Goal: Task Accomplishment & Management: Use online tool/utility

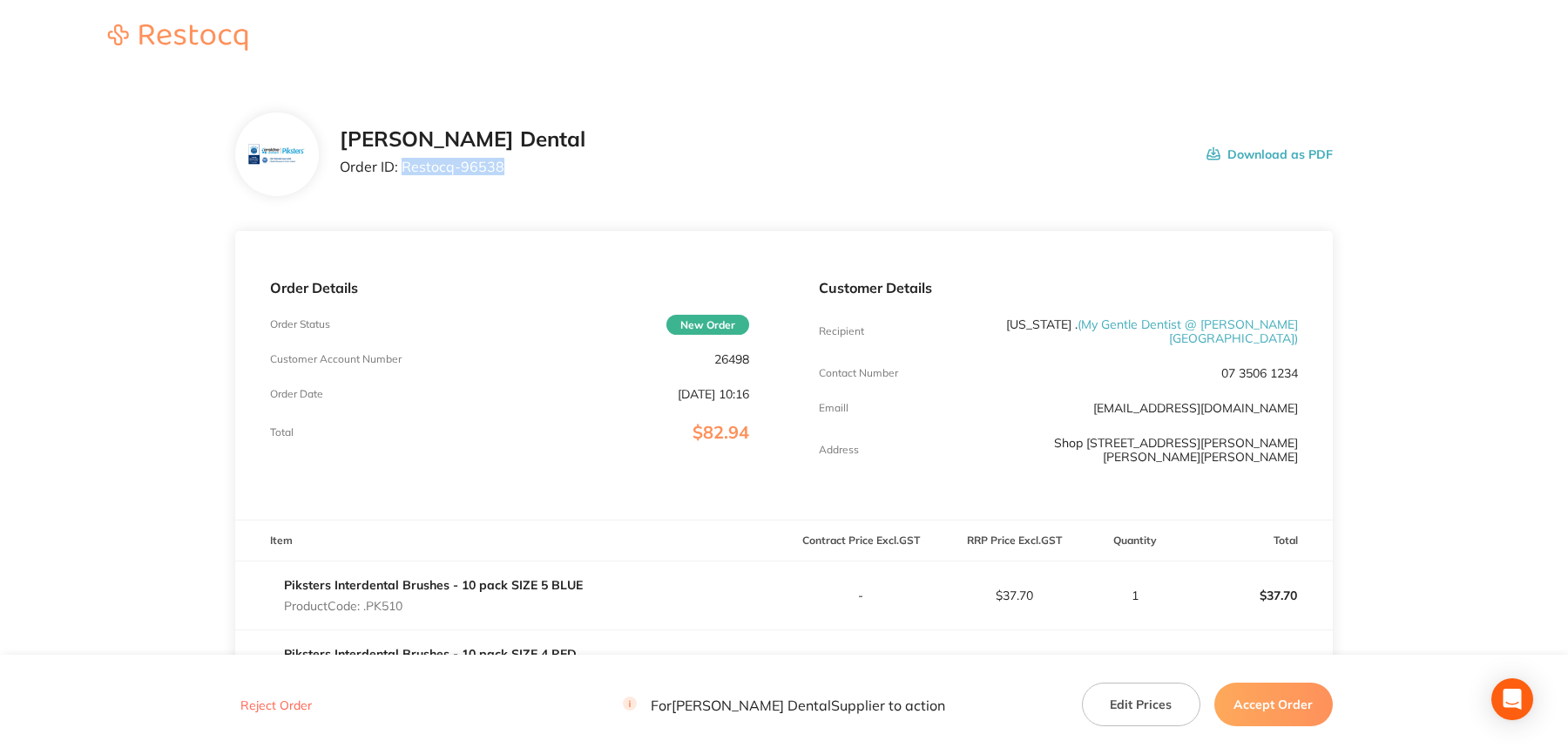
drag, startPoint x: 403, startPoint y: 164, endPoint x: 505, endPoint y: 176, distance: 102.7
click at [505, 176] on div "[PERSON_NAME] Dental Order ID: Restocq- 96538 Download as PDF" at bounding box center [836, 154] width 993 height 54
copy p "Restocq- 96538"
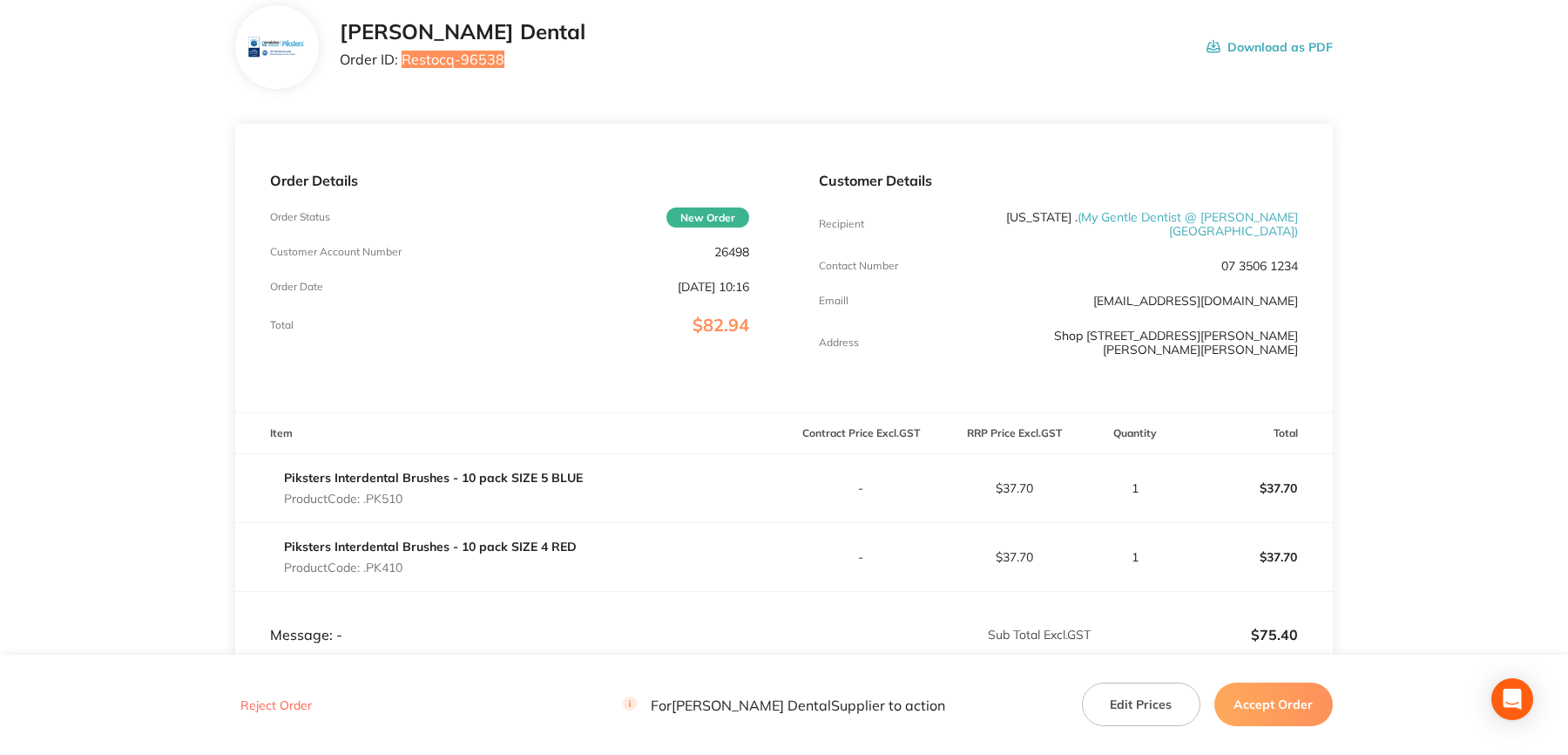
scroll to position [261, 0]
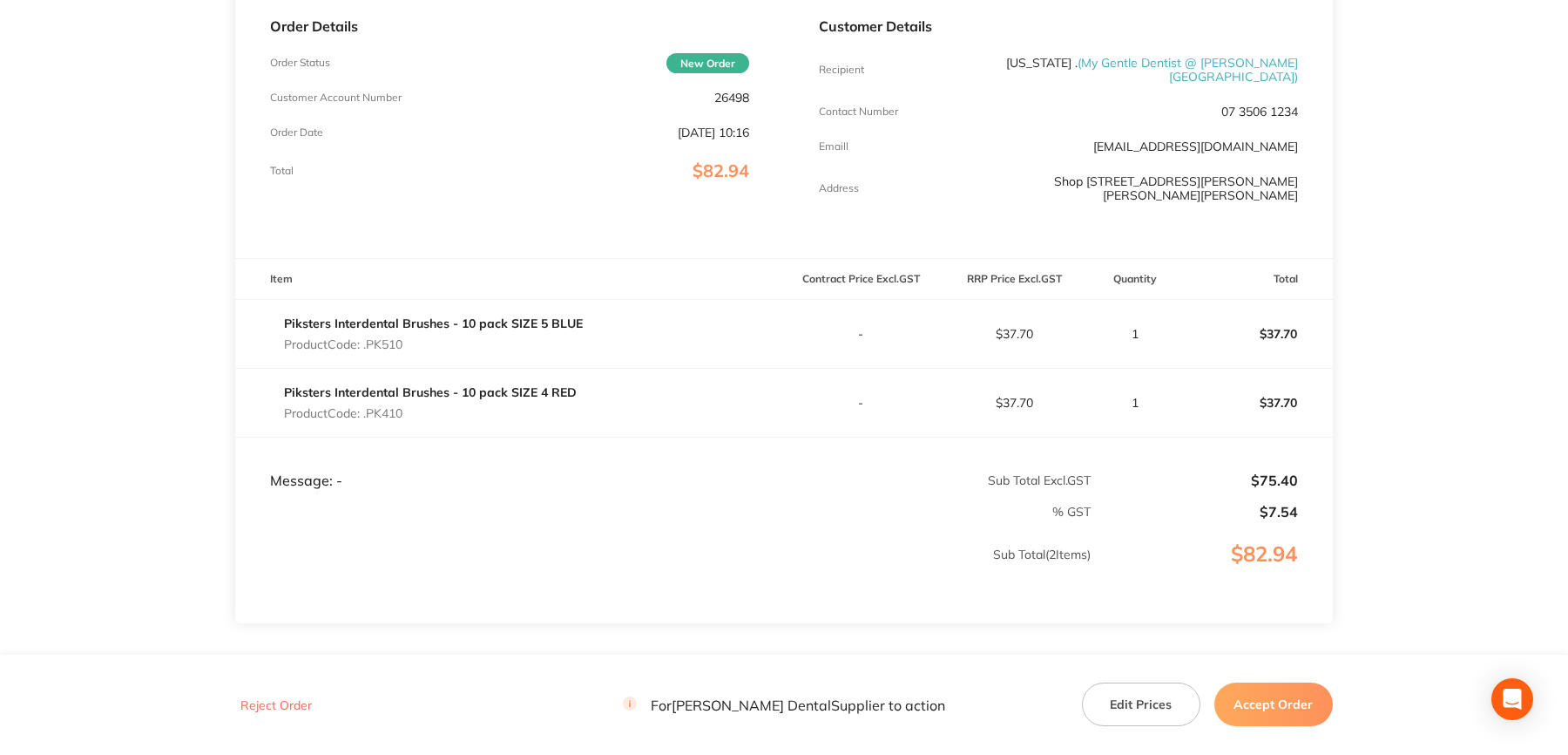
click at [1280, 707] on button "Accept Order" at bounding box center [1273, 704] width 119 height 44
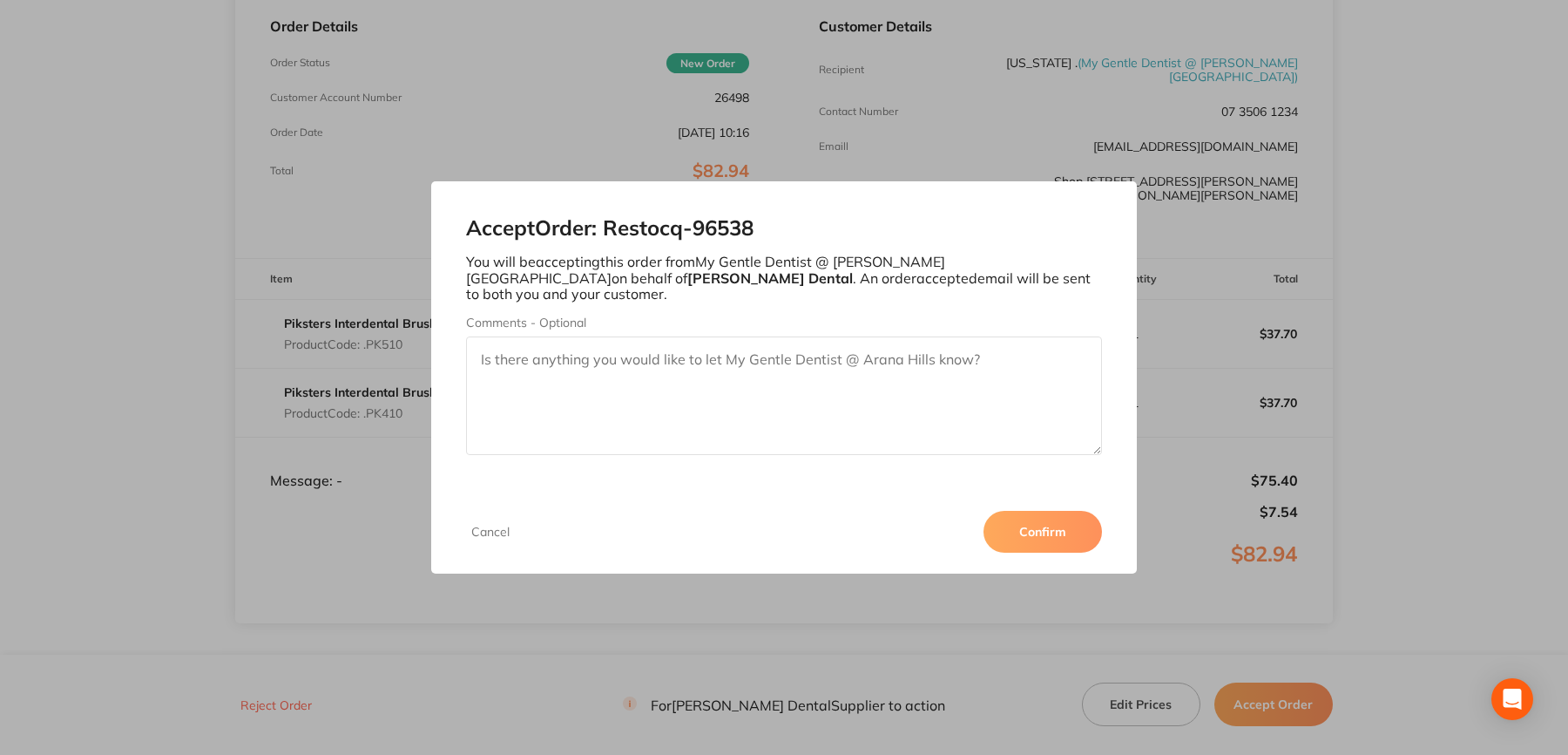
click at [1029, 521] on button "Confirm" at bounding box center [1043, 531] width 119 height 42
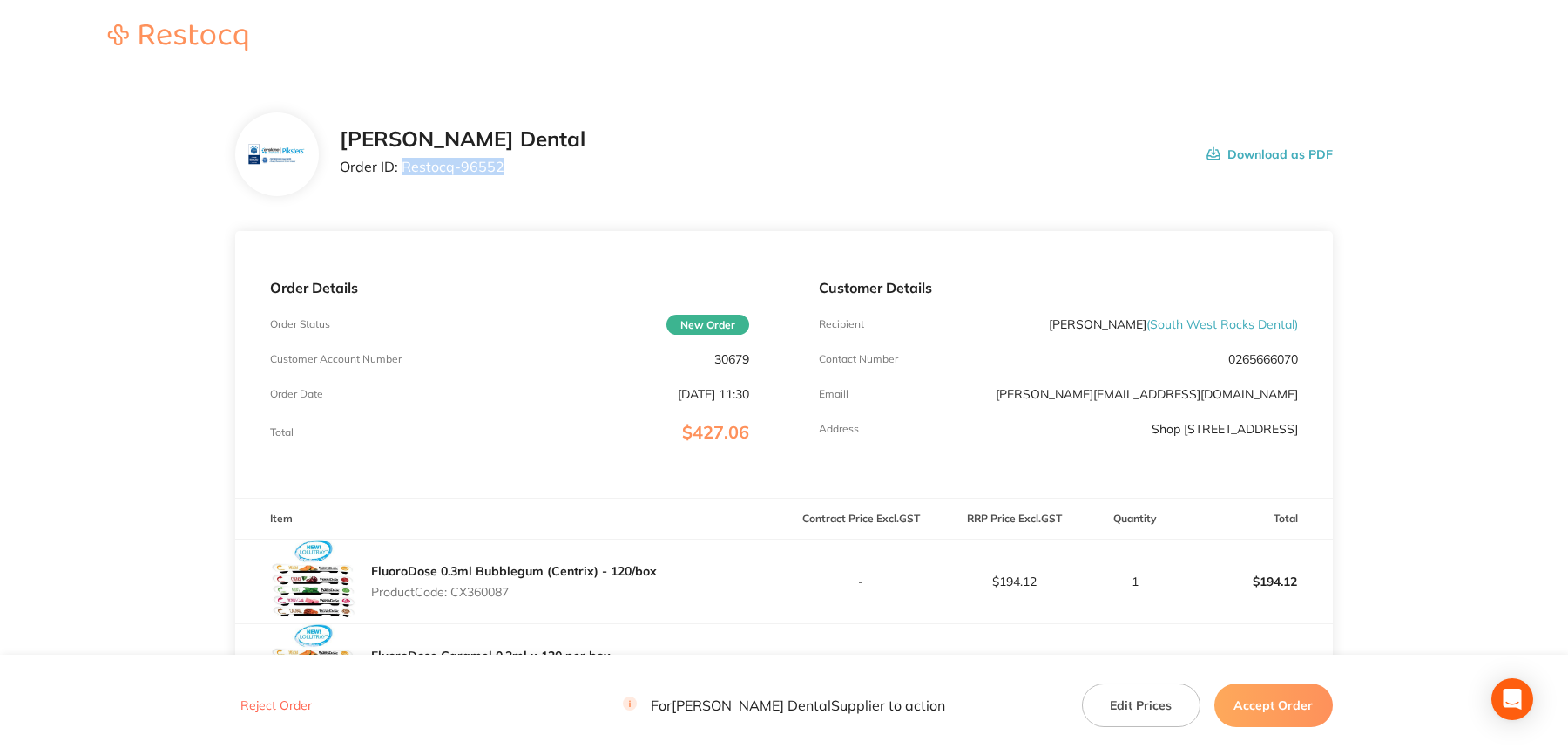
drag, startPoint x: 403, startPoint y: 168, endPoint x: 510, endPoint y: 170, distance: 107.0
click at [510, 170] on div "Erskine Dental Order ID: Restocq- 96552 Download as PDF" at bounding box center [836, 154] width 993 height 54
copy p "Restocq- 96552"
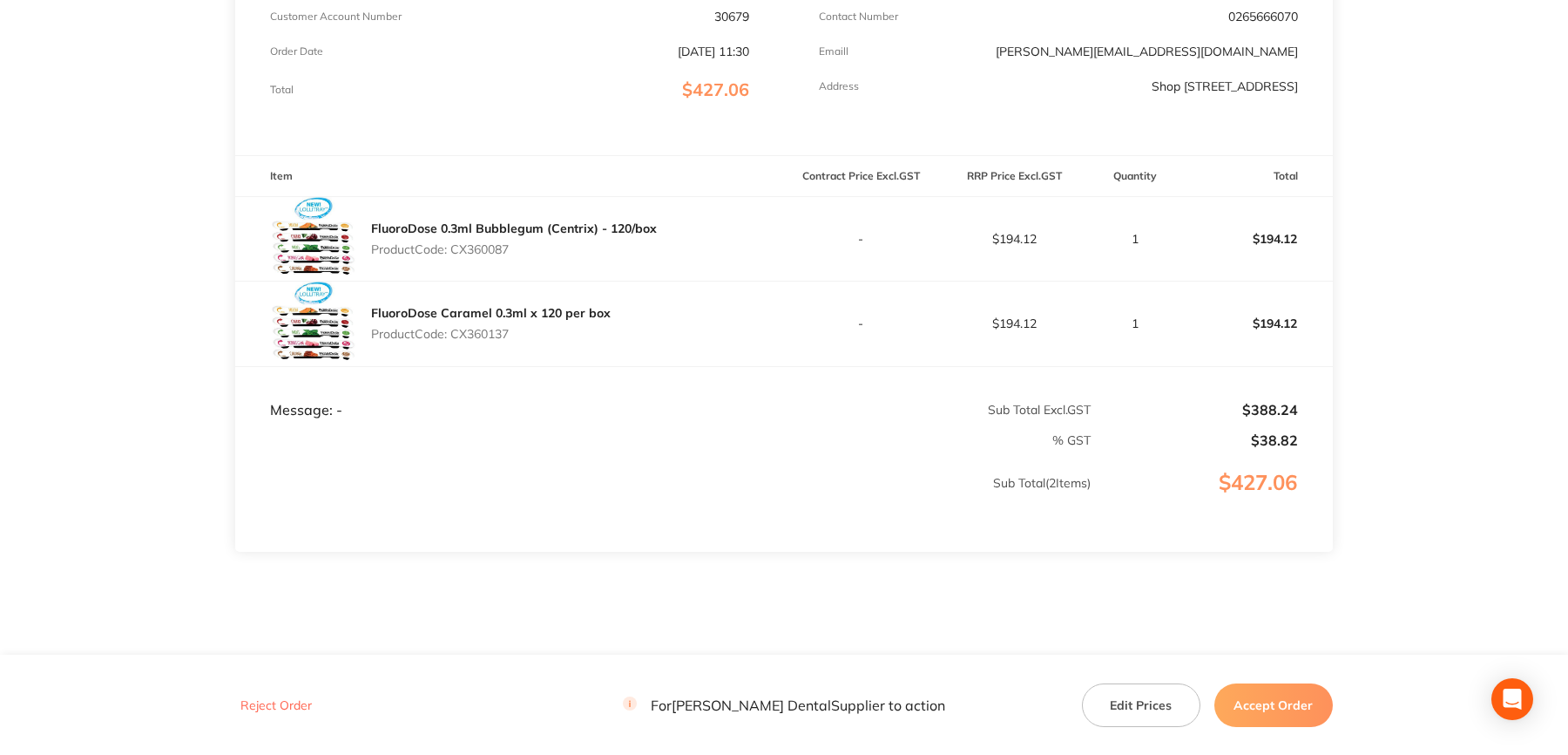
scroll to position [348, 0]
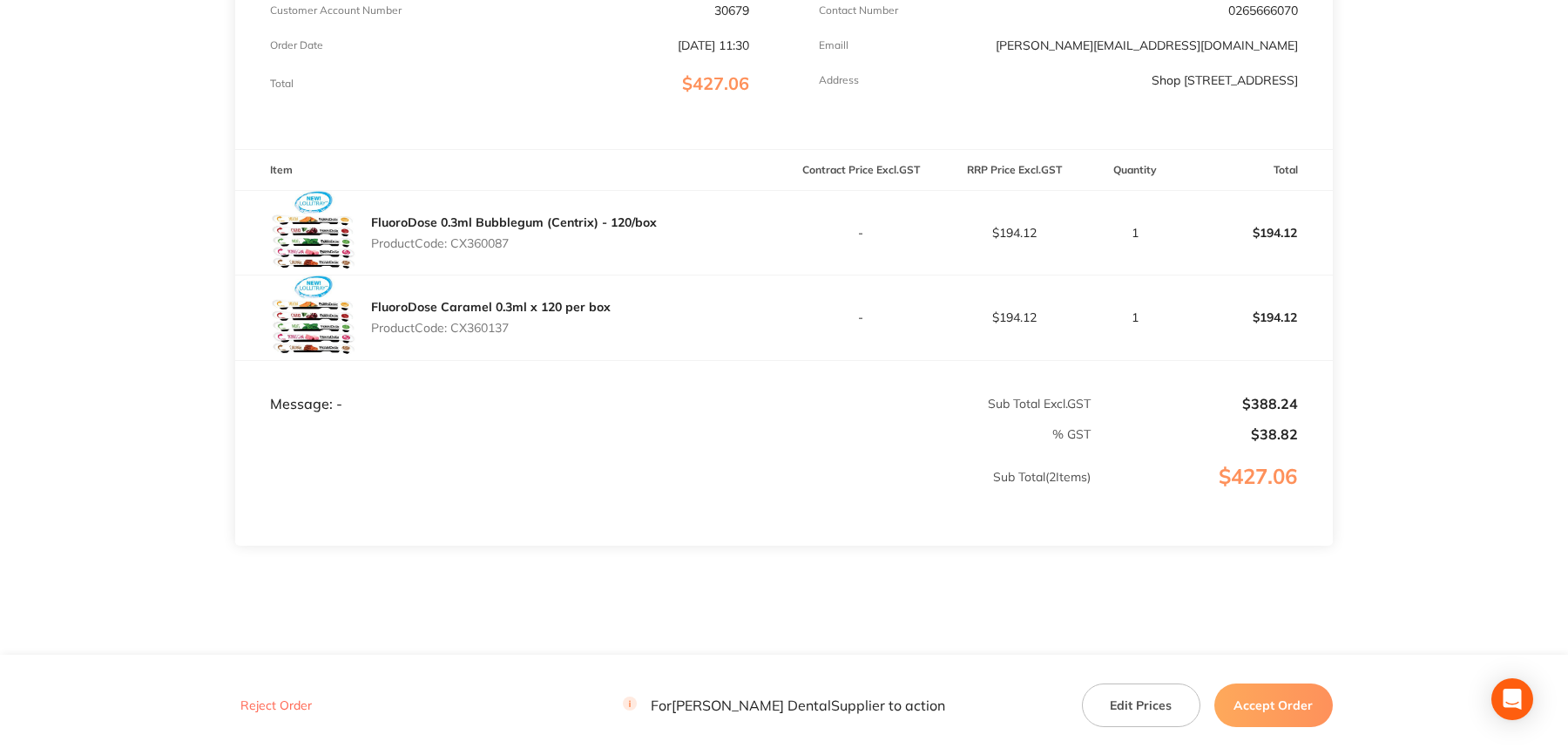
drag, startPoint x: 1295, startPoint y: 699, endPoint x: 1192, endPoint y: 591, distance: 149.2
click at [1295, 699] on button "Accept Order" at bounding box center [1273, 704] width 119 height 44
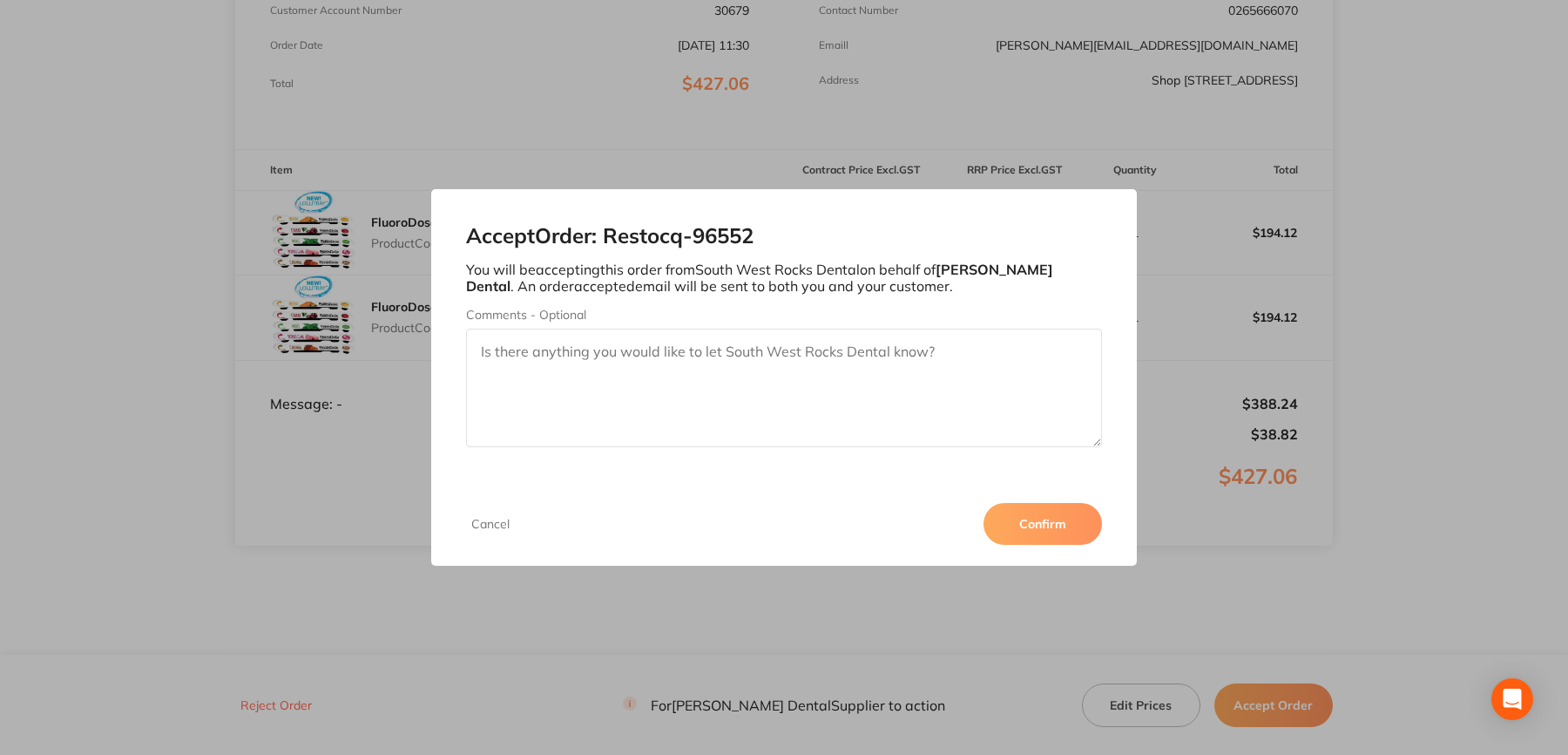
click at [1060, 523] on button "Confirm" at bounding box center [1043, 524] width 119 height 42
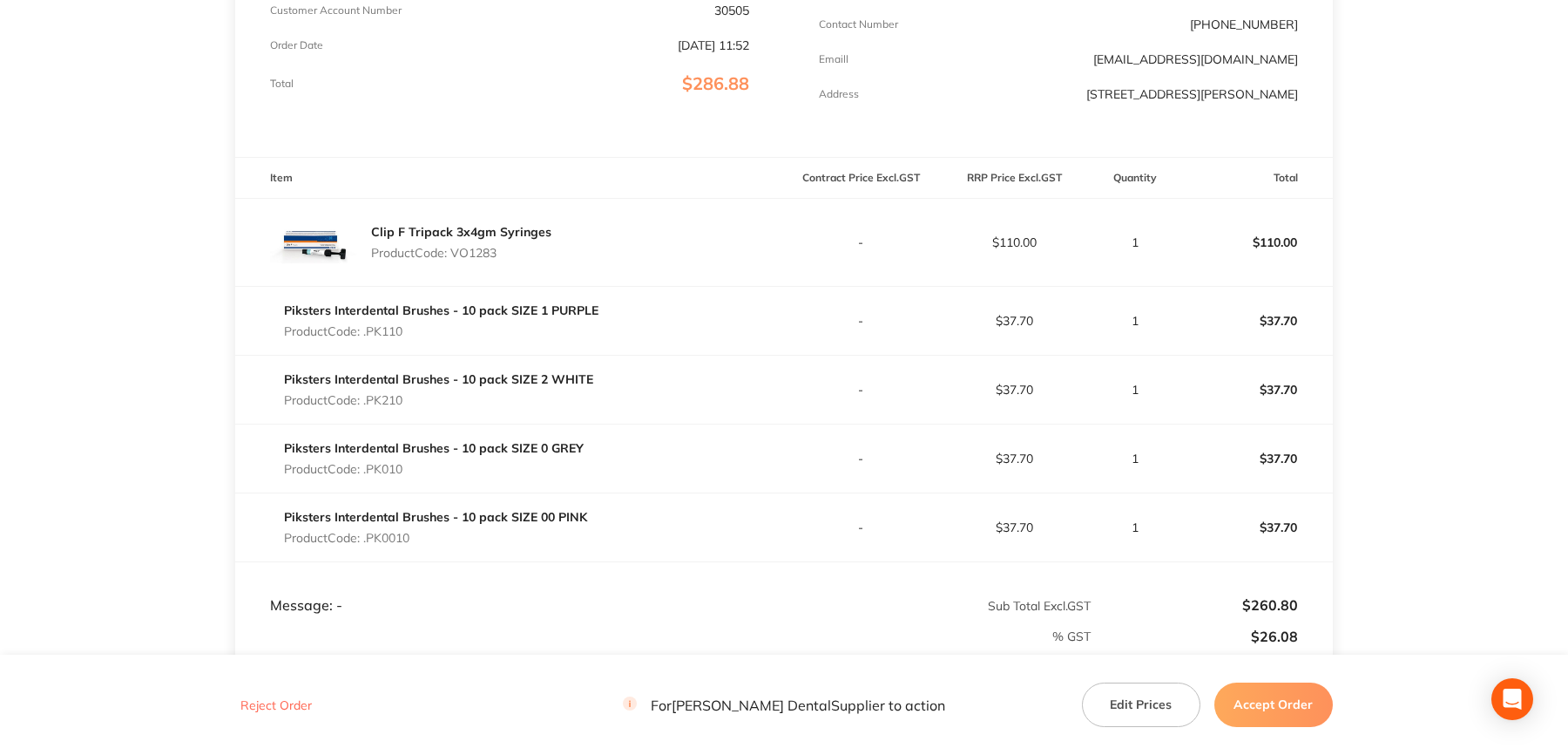
scroll to position [348, 0]
